Goal: Information Seeking & Learning: Learn about a topic

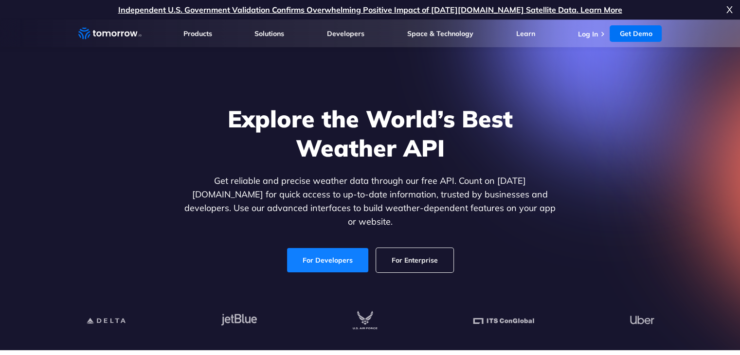
click at [326, 250] on link "For Developers" at bounding box center [327, 260] width 81 height 24
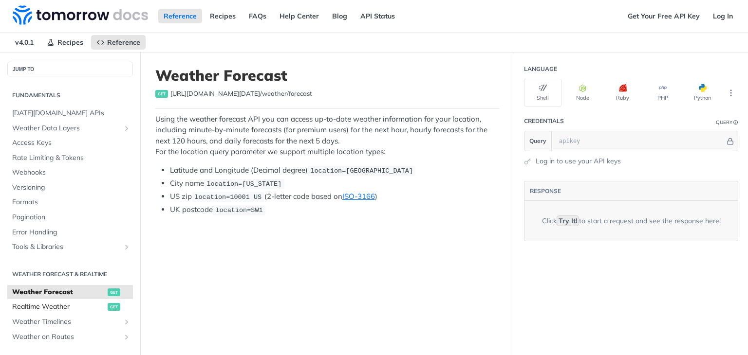
click at [74, 306] on span "Realtime Weather" at bounding box center [58, 307] width 93 height 10
